Goal: Check status: Check status

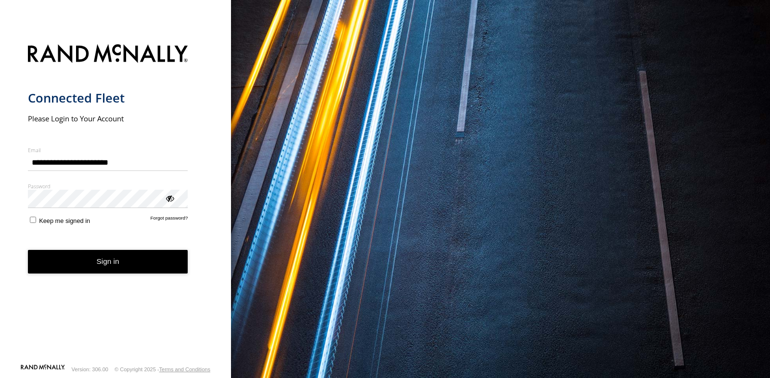
type input "**********"
click at [122, 260] on button "Sign in" at bounding box center [108, 262] width 160 height 24
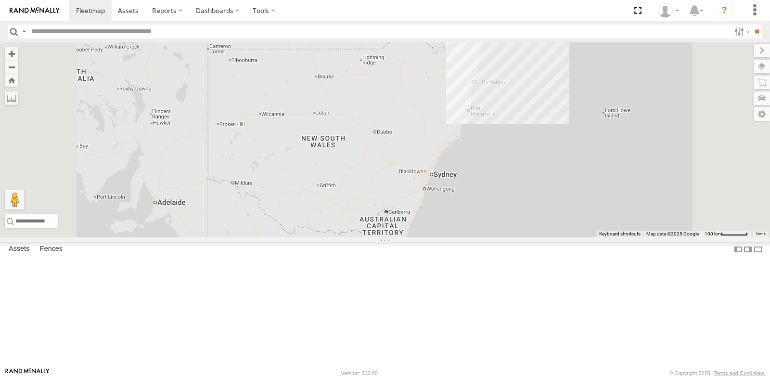
click at [0, 0] on div "All Assets" at bounding box center [0, 0] width 0 height 0
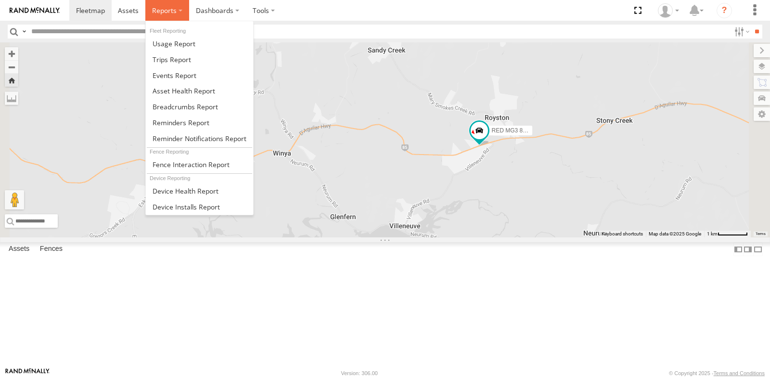
click at [166, 6] on span at bounding box center [164, 10] width 25 height 9
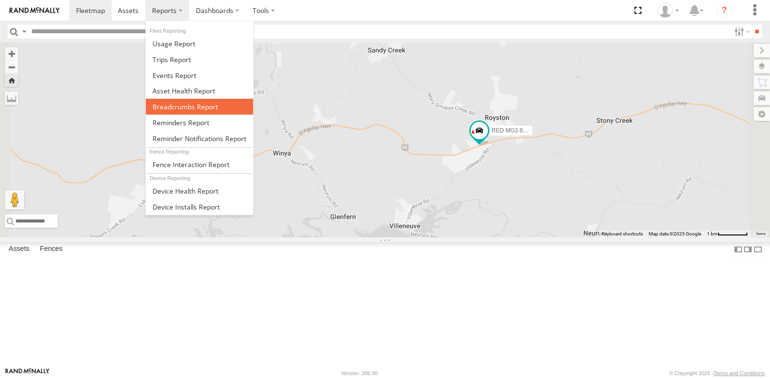
click at [166, 104] on span at bounding box center [185, 106] width 65 height 9
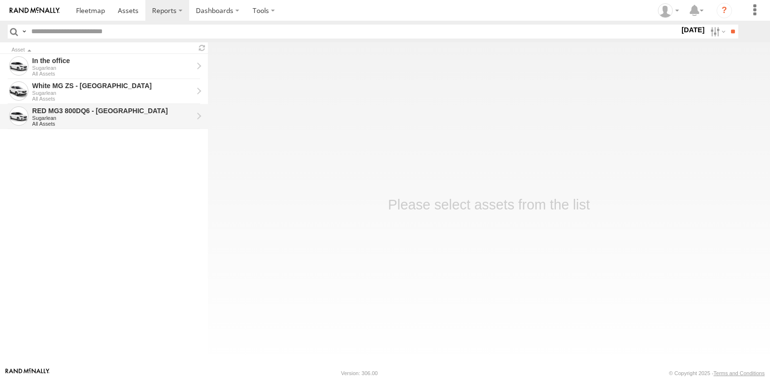
click at [150, 117] on div "Sugarlean" at bounding box center [112, 118] width 161 height 6
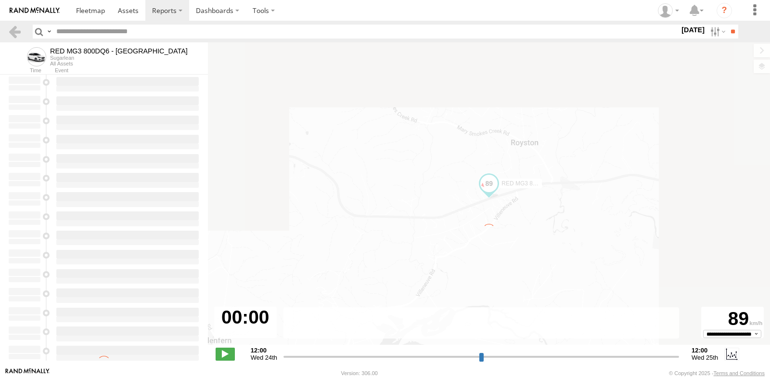
type input "**********"
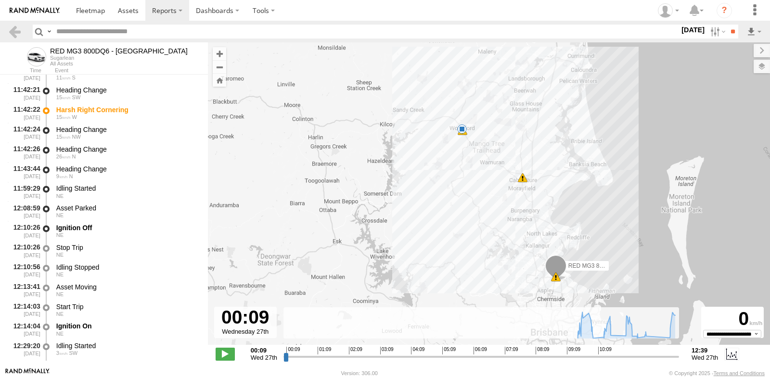
scroll to position [2985, 0]
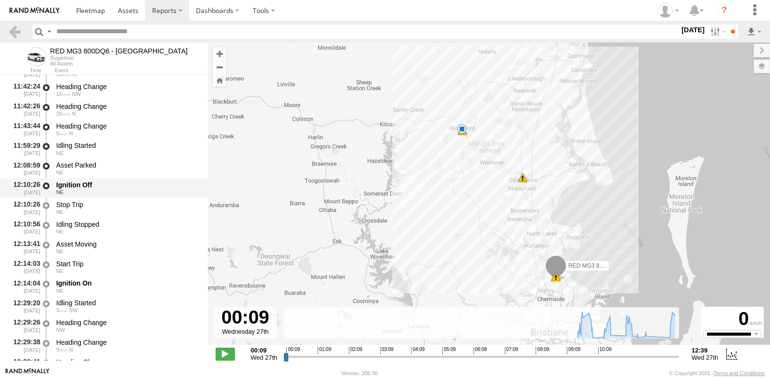
click at [72, 185] on div "Ignition Off" at bounding box center [127, 185] width 142 height 9
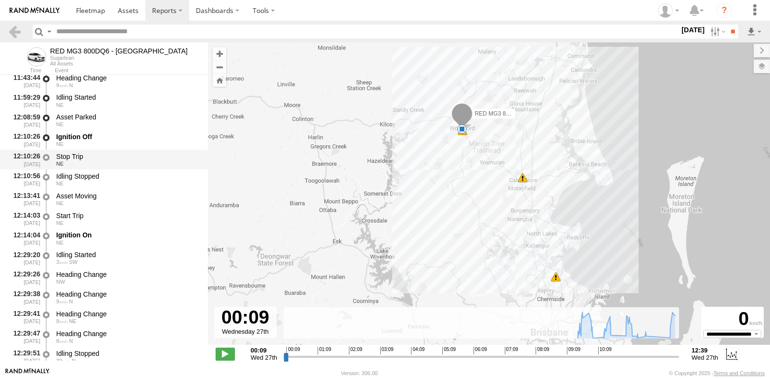
scroll to position [3081, 0]
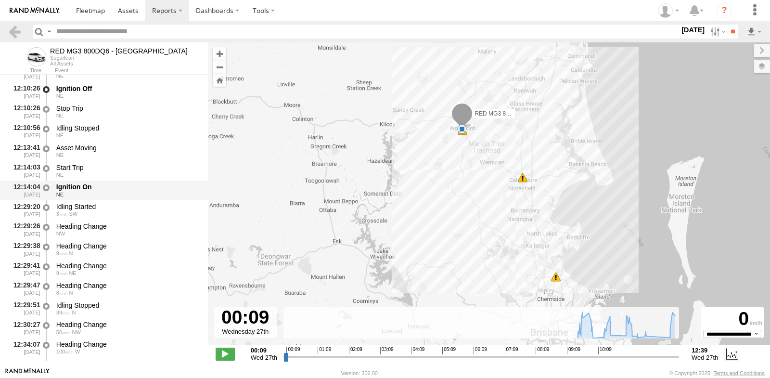
click at [87, 185] on div "Ignition On" at bounding box center [127, 186] width 142 height 9
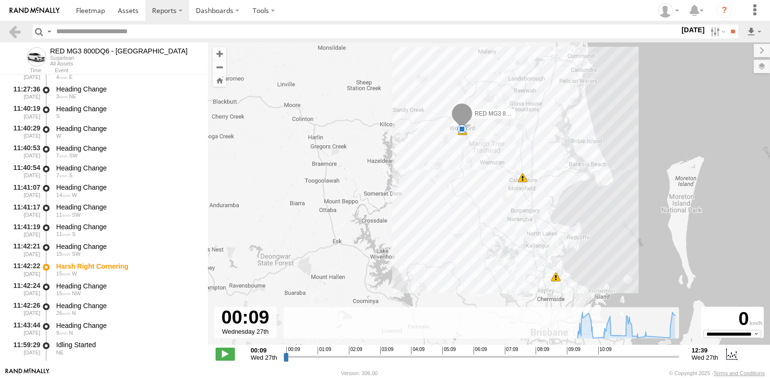
scroll to position [2759, 0]
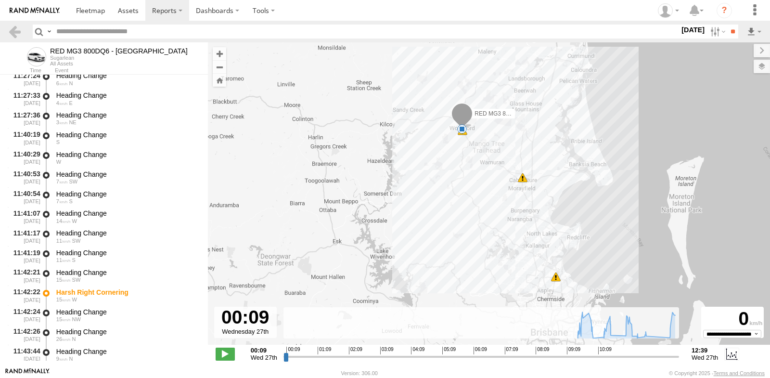
click at [524, 181] on span at bounding box center [523, 178] width 10 height 10
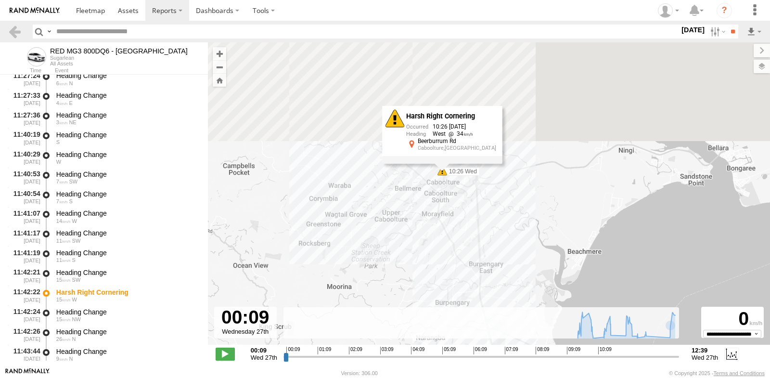
drag, startPoint x: 601, startPoint y: 111, endPoint x: 553, endPoint y: 218, distance: 116.6
click at [553, 218] on div "RED MG3 800DQ6 - [GEOGRAPHIC_DATA] 09:36 Wed 10:26 Wed 11:42 Wed 12:10 Wed Hars…" at bounding box center [489, 198] width 562 height 312
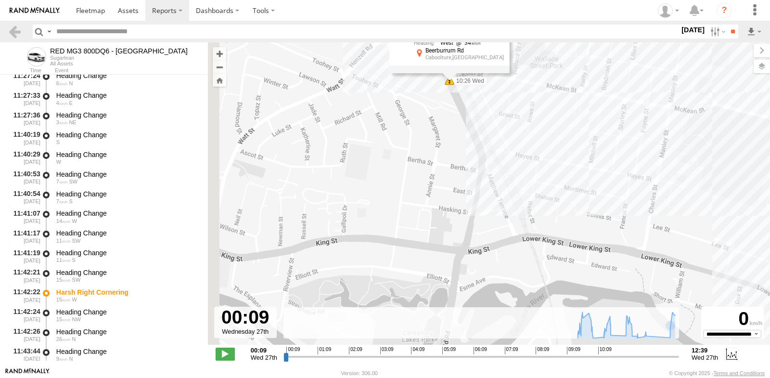
drag, startPoint x: 443, startPoint y: 109, endPoint x: 549, endPoint y: 223, distance: 155.3
click at [549, 223] on div "RED MG3 800DQ6 - [GEOGRAPHIC_DATA] 09:36 Wed 10:26 Wed 11:42 Wed 12:10 Wed Hars…" at bounding box center [489, 198] width 562 height 312
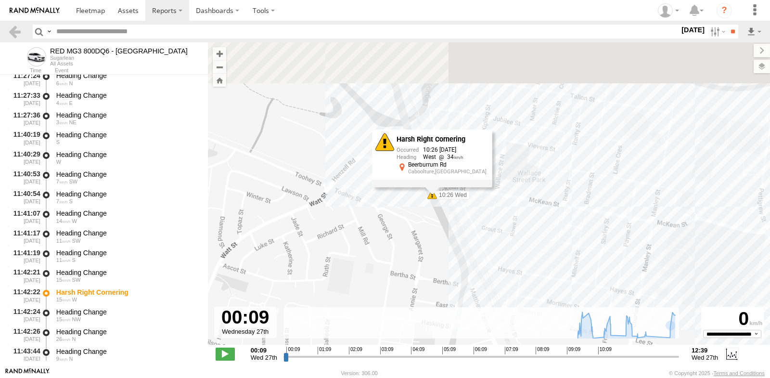
drag, startPoint x: 490, startPoint y: 169, endPoint x: 462, endPoint y: 283, distance: 117.1
click at [467, 288] on div "RED MG3 800DQ6 - [GEOGRAPHIC_DATA] 09:36 Wed 10:26 Wed 11:42 Wed 12:10 Wed Hars…" at bounding box center [489, 198] width 562 height 312
